Goal: Check status: Check status

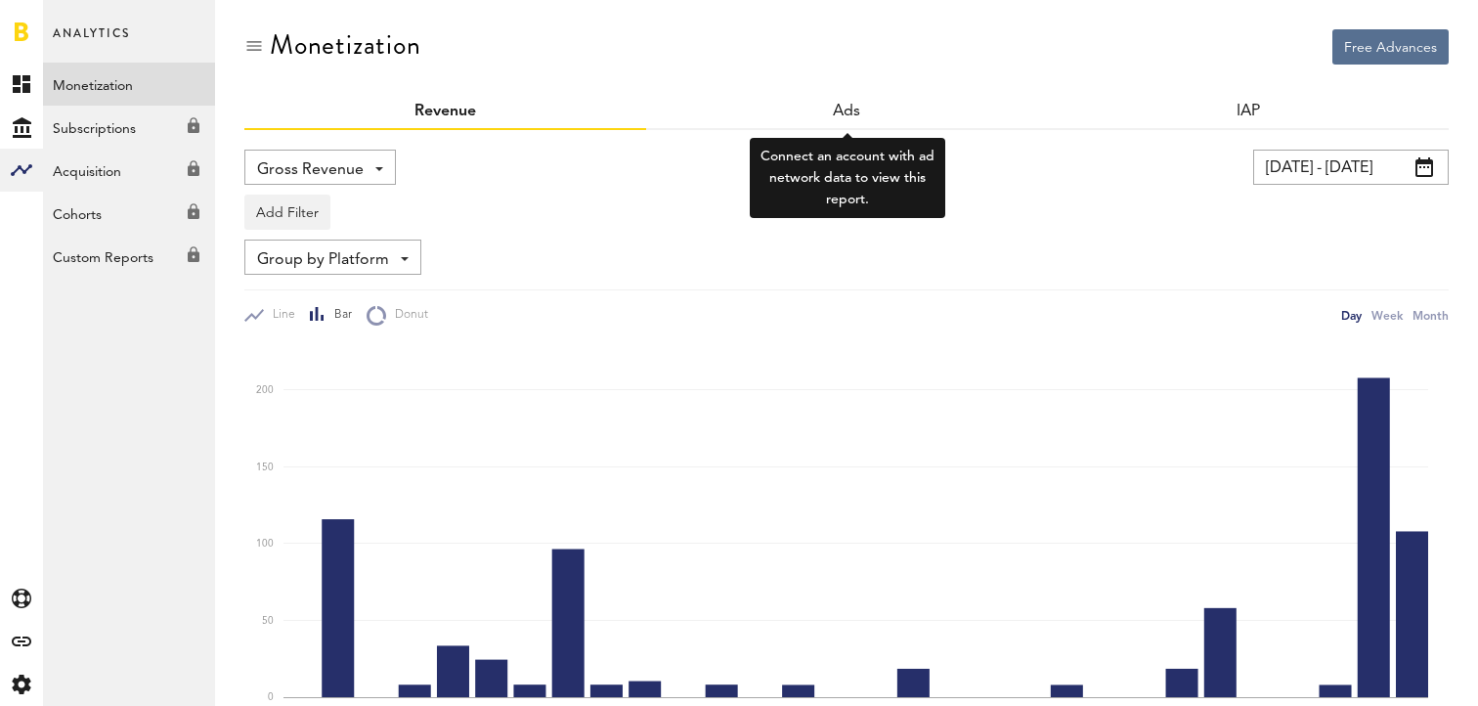
click at [881, 110] on div "Ads" at bounding box center [847, 112] width 402 height 35
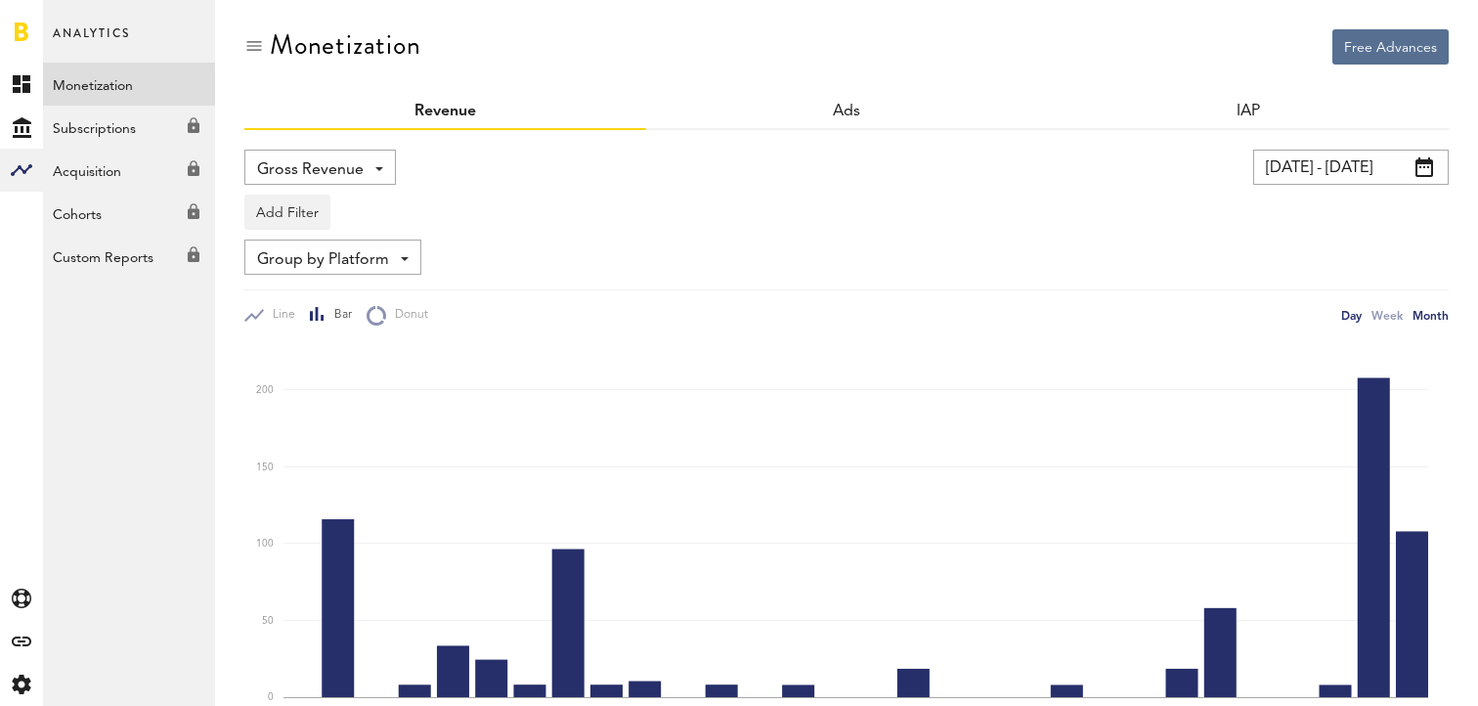
click at [1439, 322] on div "Month" at bounding box center [1430, 315] width 36 height 21
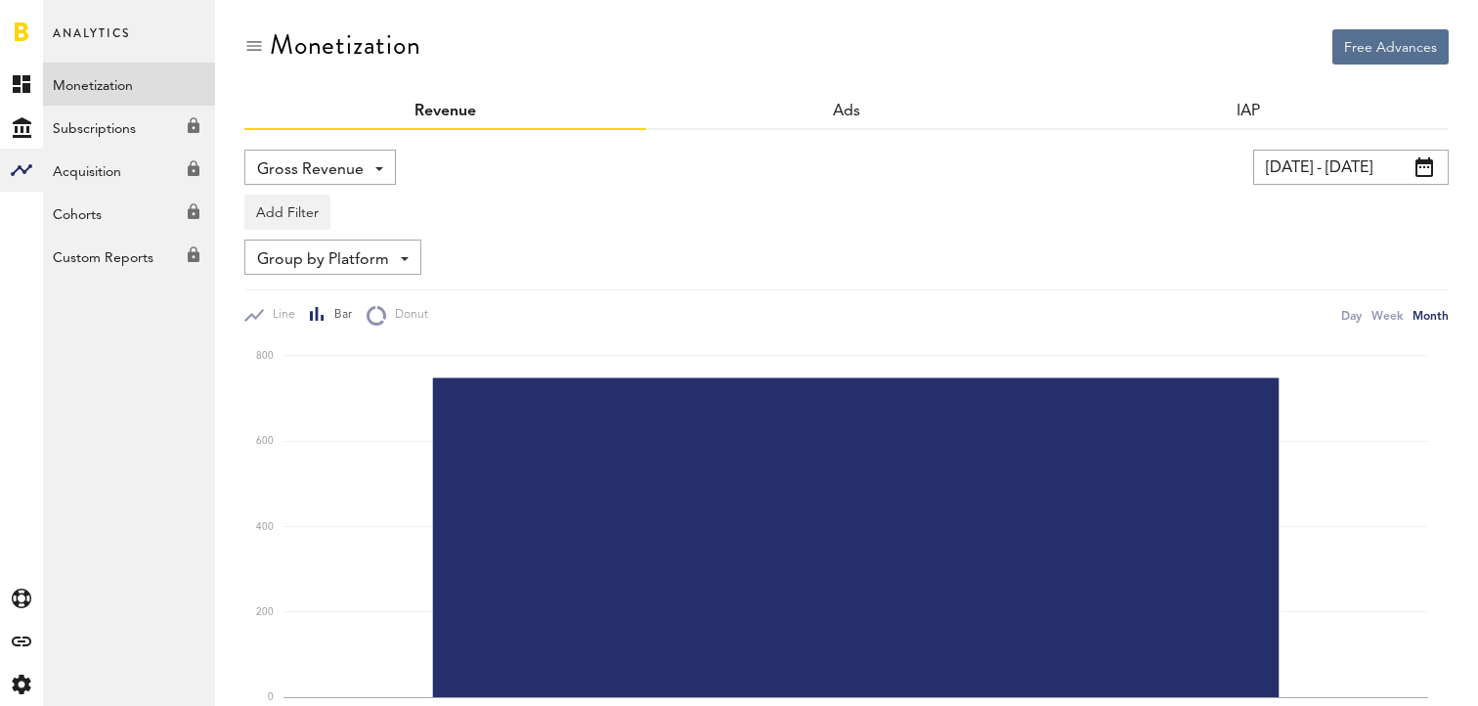
click at [1361, 163] on input "[DATE] - [DATE]" at bounding box center [1351, 167] width 196 height 35
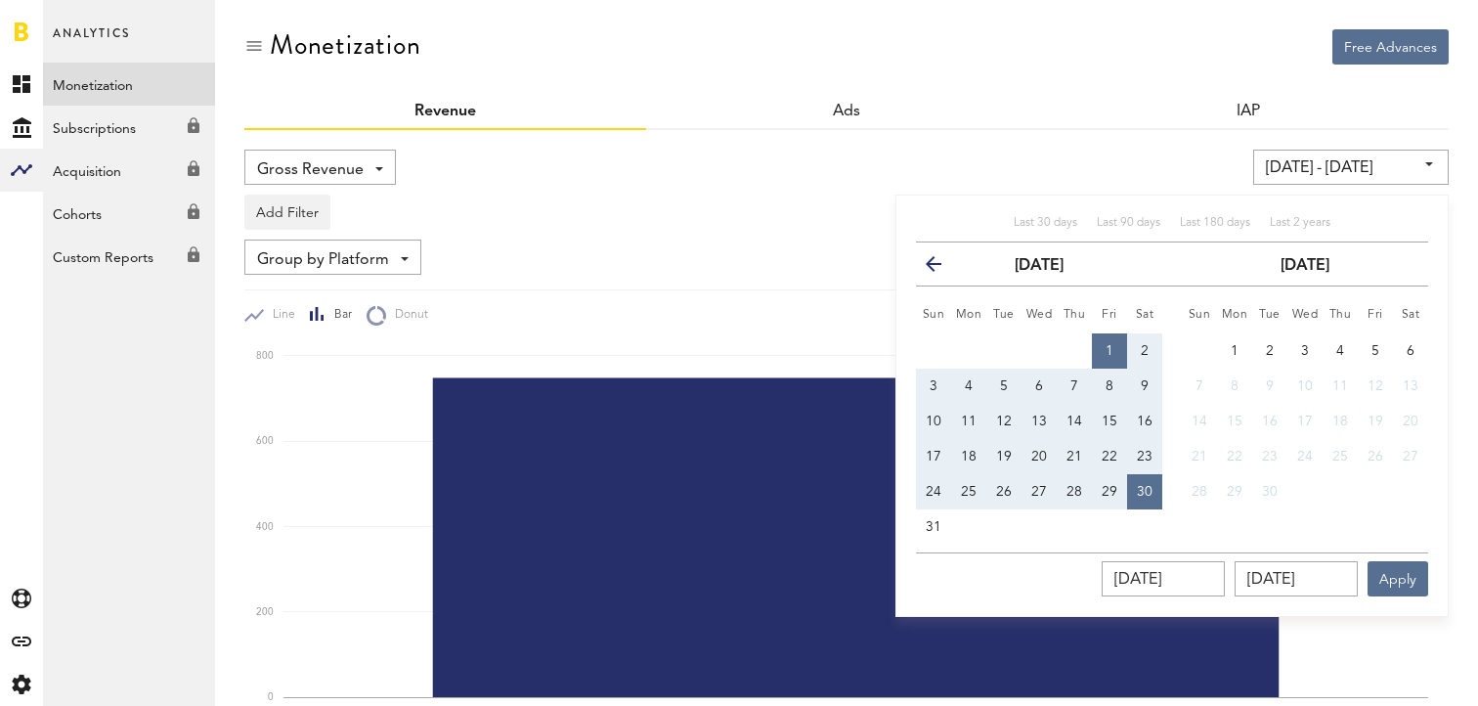
click at [944, 265] on button "previous" at bounding box center [941, 263] width 35 height 27
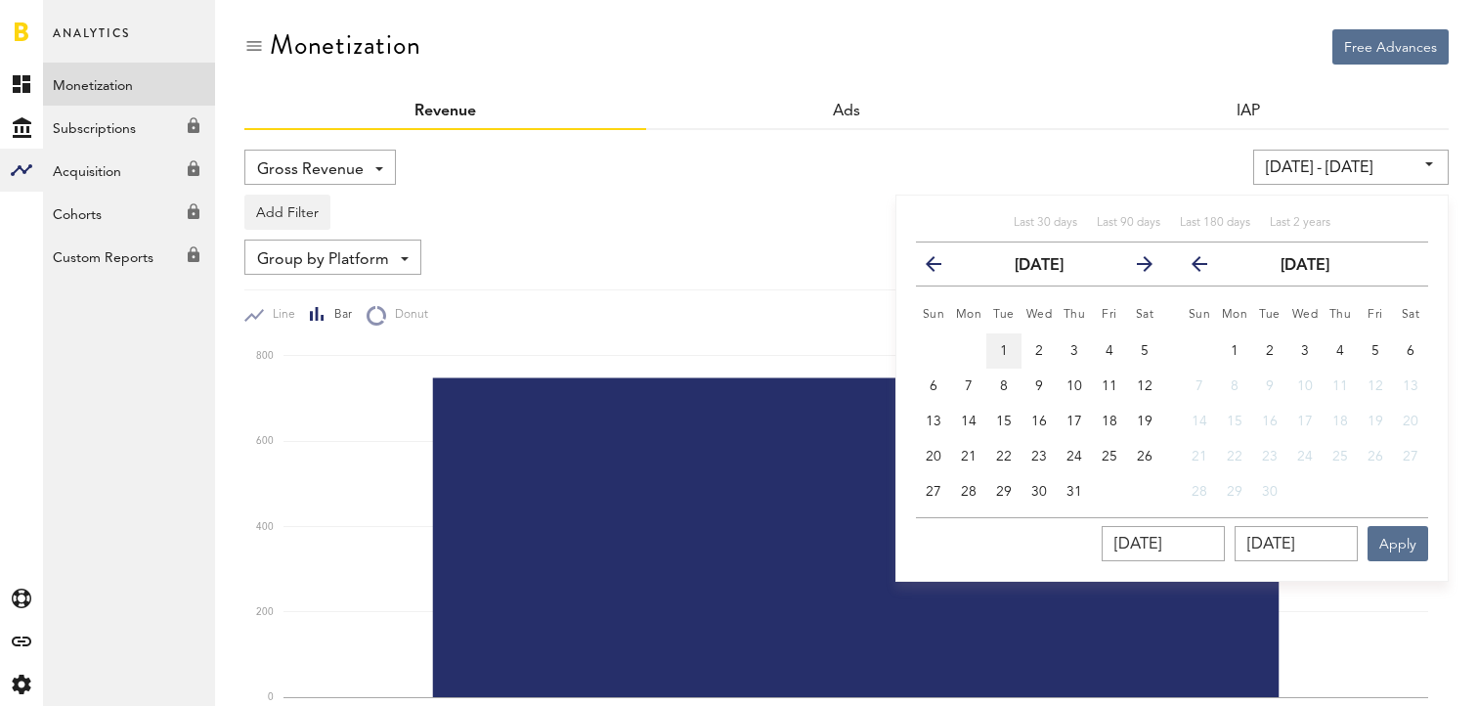
click at [1000, 346] on span "1" at bounding box center [1004, 351] width 8 height 14
type input "[DATE] - [DATE]"
type input "[DATE]"
click at [1076, 497] on span "31" at bounding box center [1074, 492] width 16 height 14
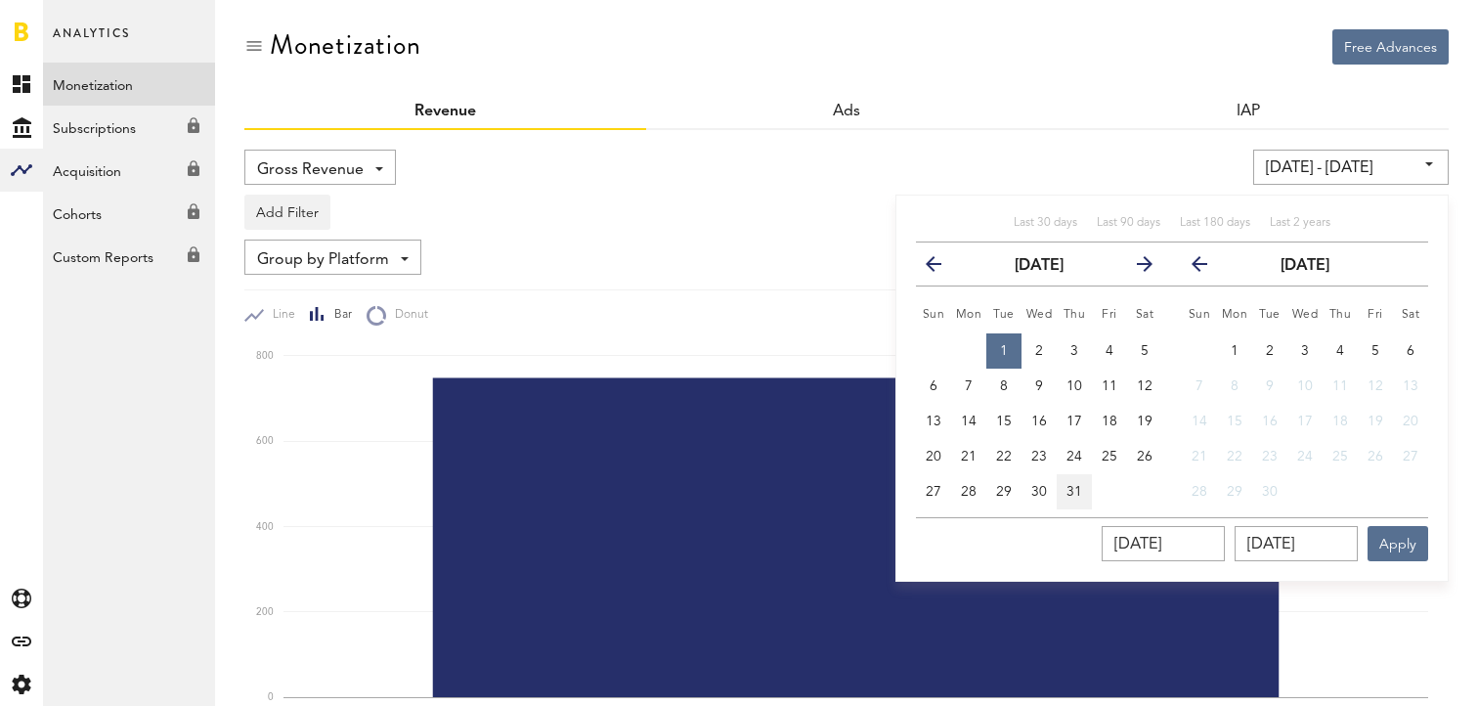
type input "[DATE] - [DATE]"
type input "[DATE]"
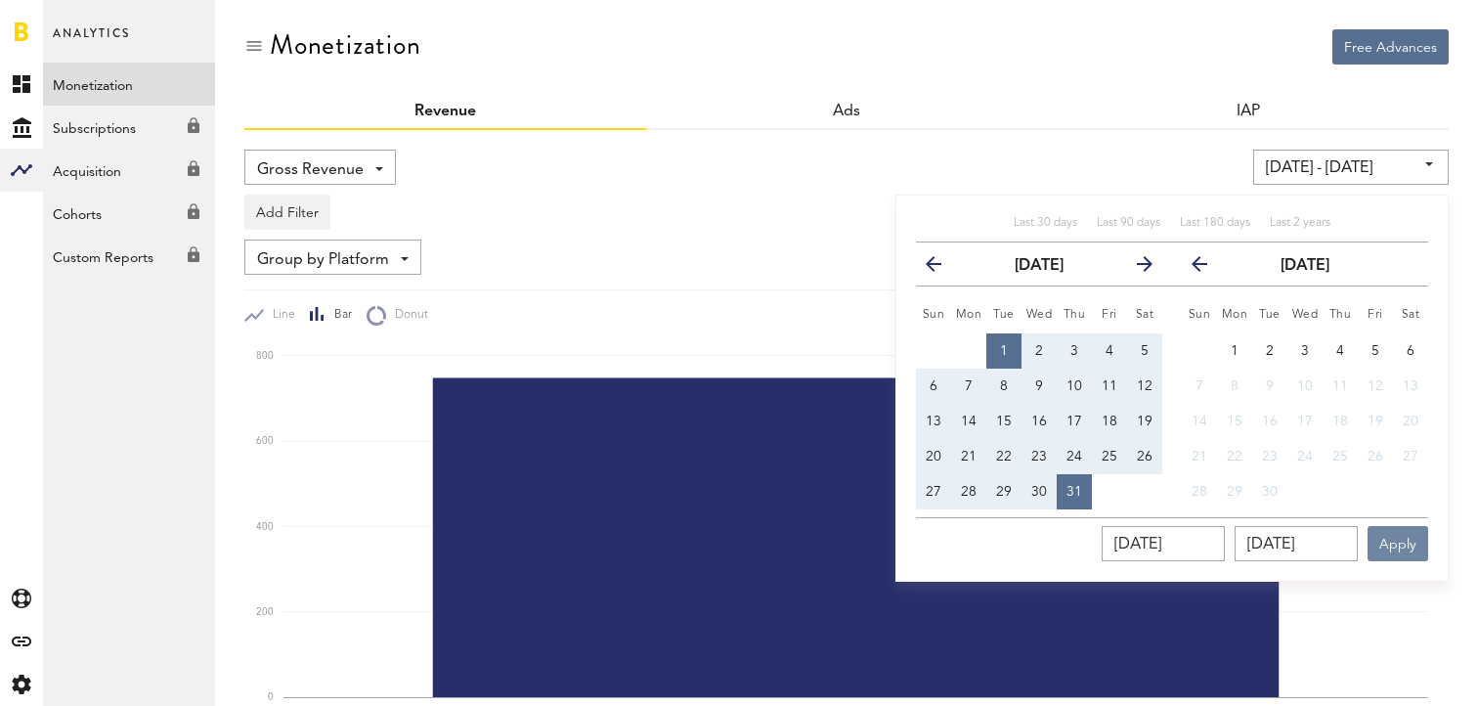
click at [1402, 541] on button "Apply" at bounding box center [1398, 543] width 61 height 35
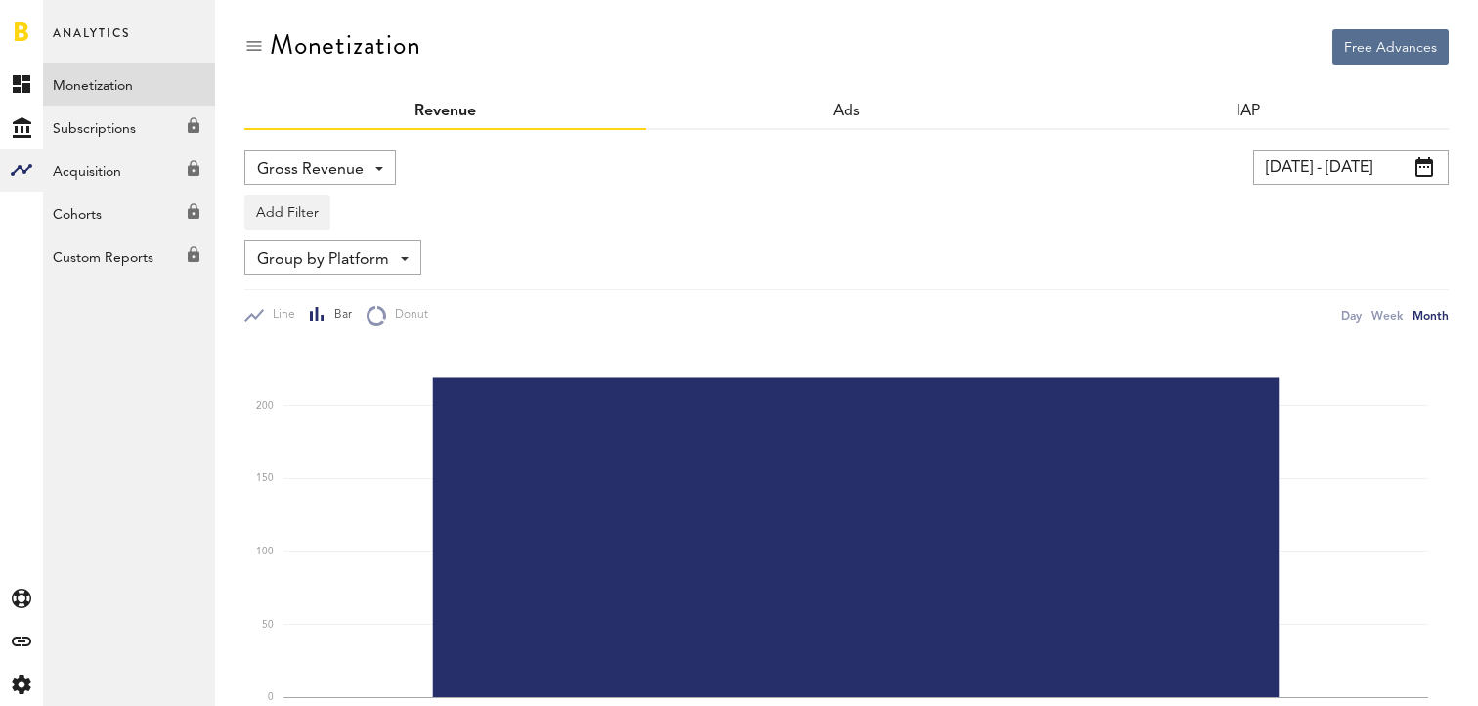
click at [1337, 152] on input "[DATE] - [DATE]" at bounding box center [1351, 167] width 196 height 35
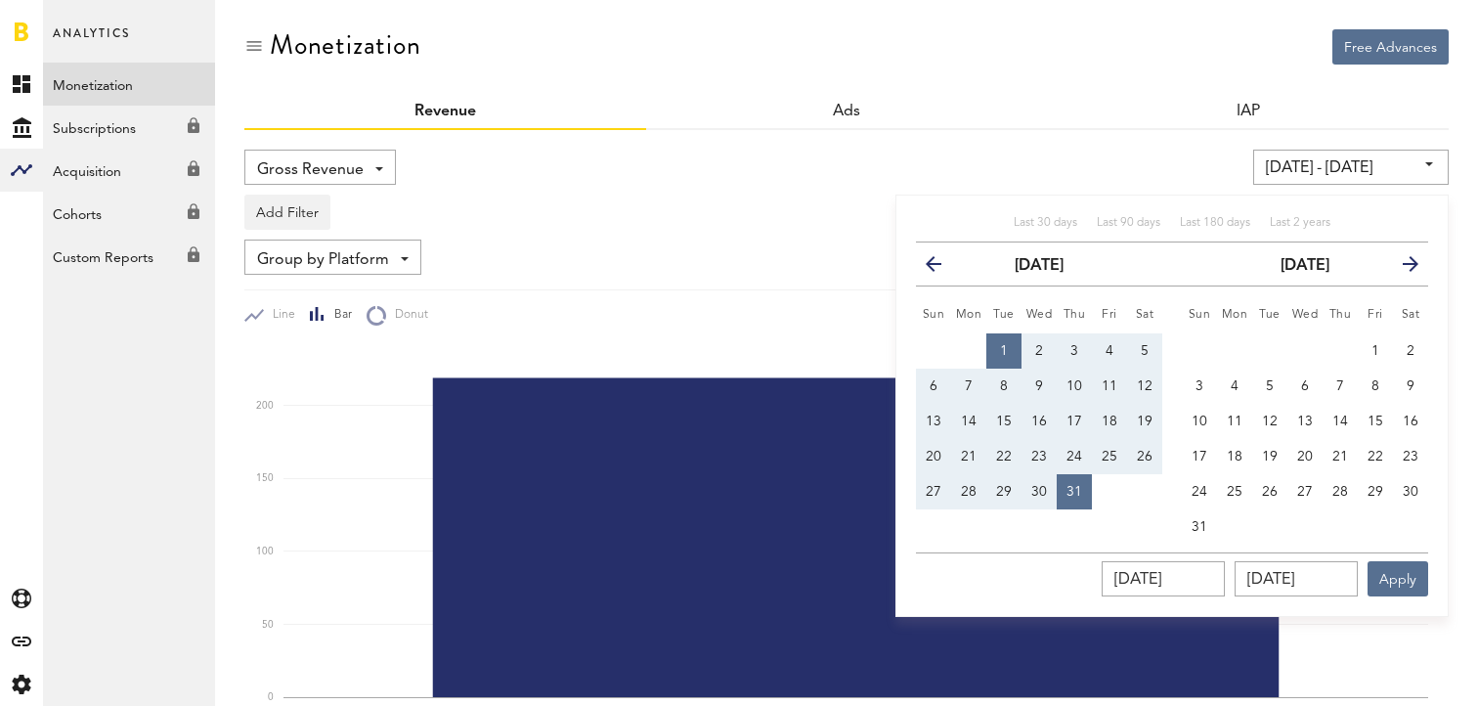
click at [1403, 268] on icon "button" at bounding box center [1403, 268] width 0 height 0
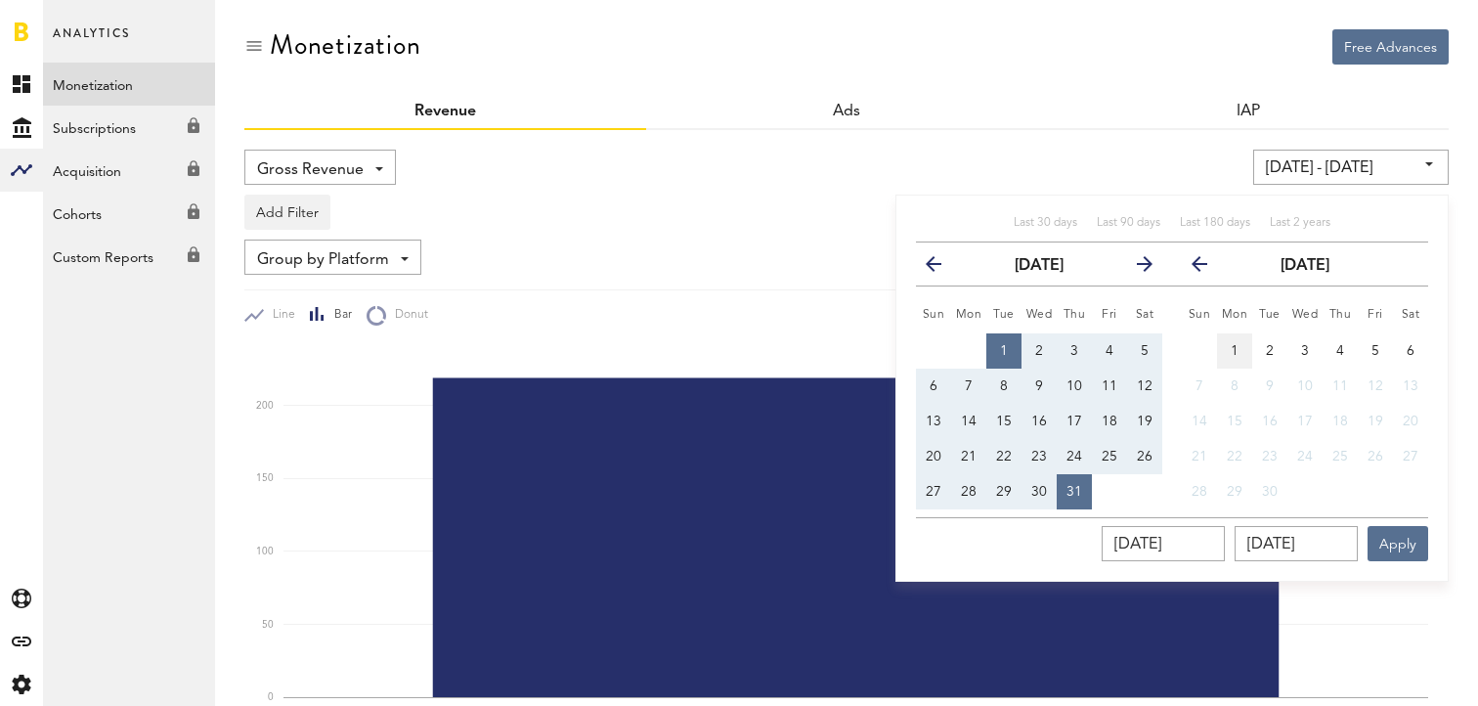
click at [1225, 353] on button "1" at bounding box center [1234, 350] width 35 height 35
type input "[DATE] - [DATE]"
type input "[DATE]"
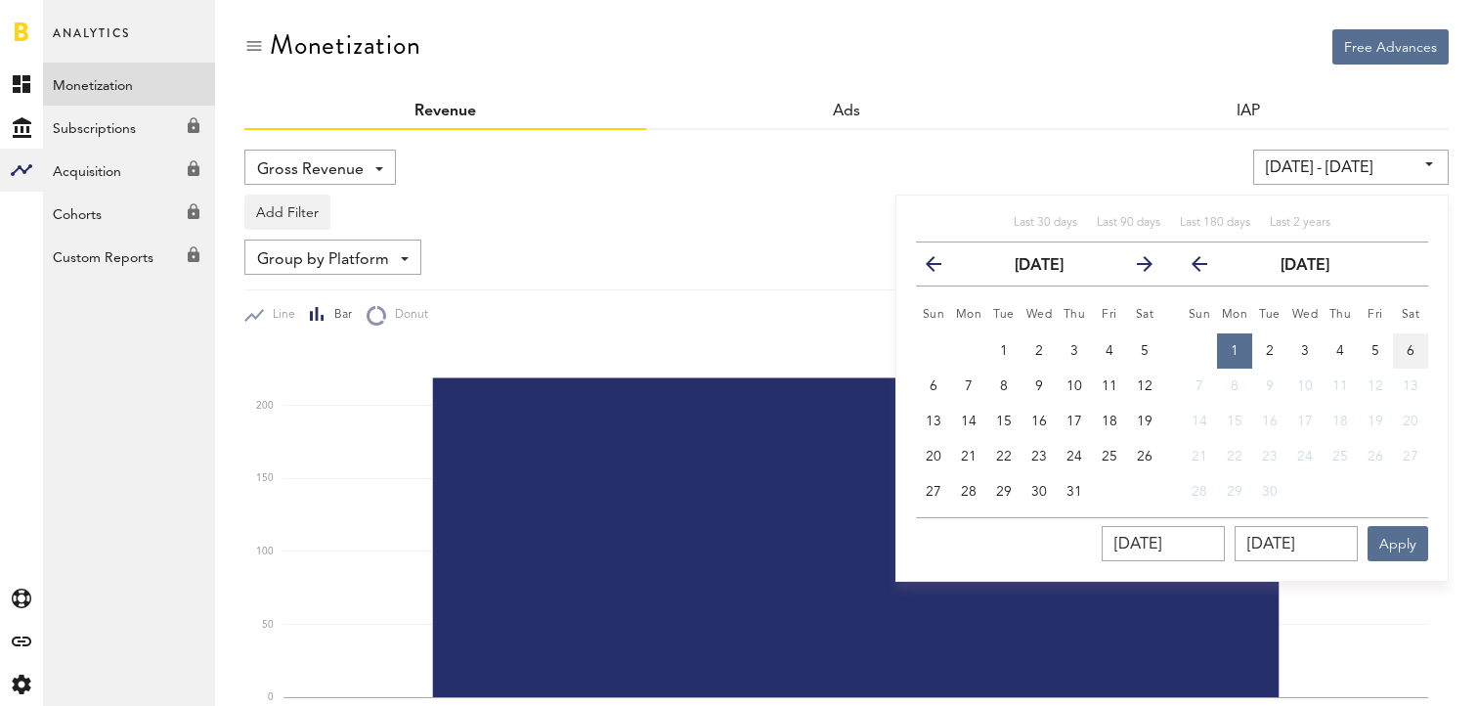
click at [1393, 352] on button "6" at bounding box center [1410, 350] width 35 height 35
type input "[DATE] - [DATE]"
type input "[DATE]"
click at [1398, 555] on button "Apply" at bounding box center [1398, 543] width 61 height 35
